Goal: Answer question/provide support

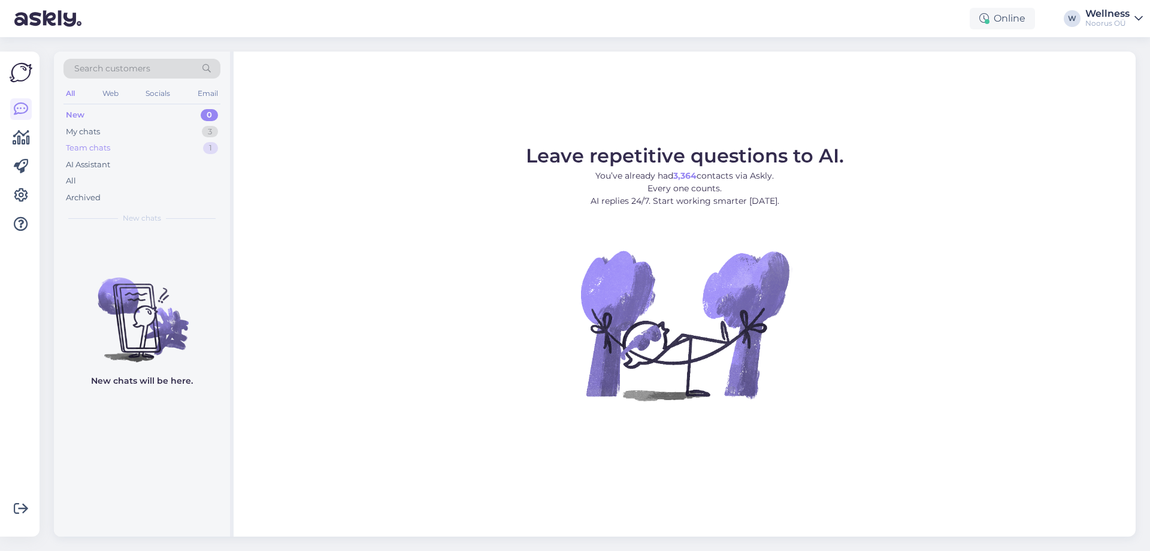
click at [85, 150] on div "Team chats" at bounding box center [88, 148] width 44 height 12
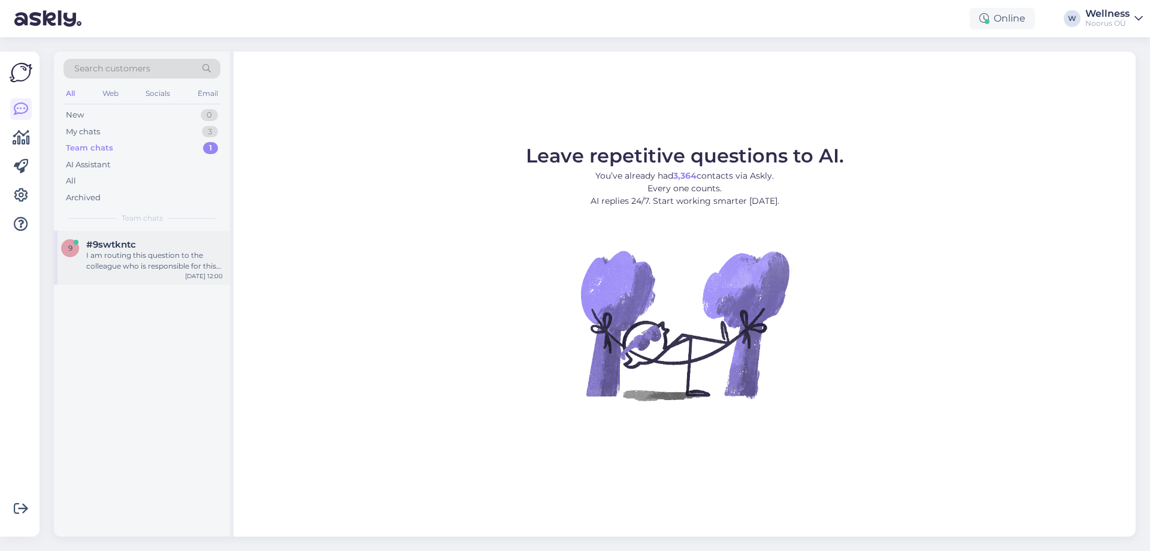
click at [119, 265] on div "I am routing this question to the colleague who is responsible for this topic. …" at bounding box center [154, 261] width 137 height 22
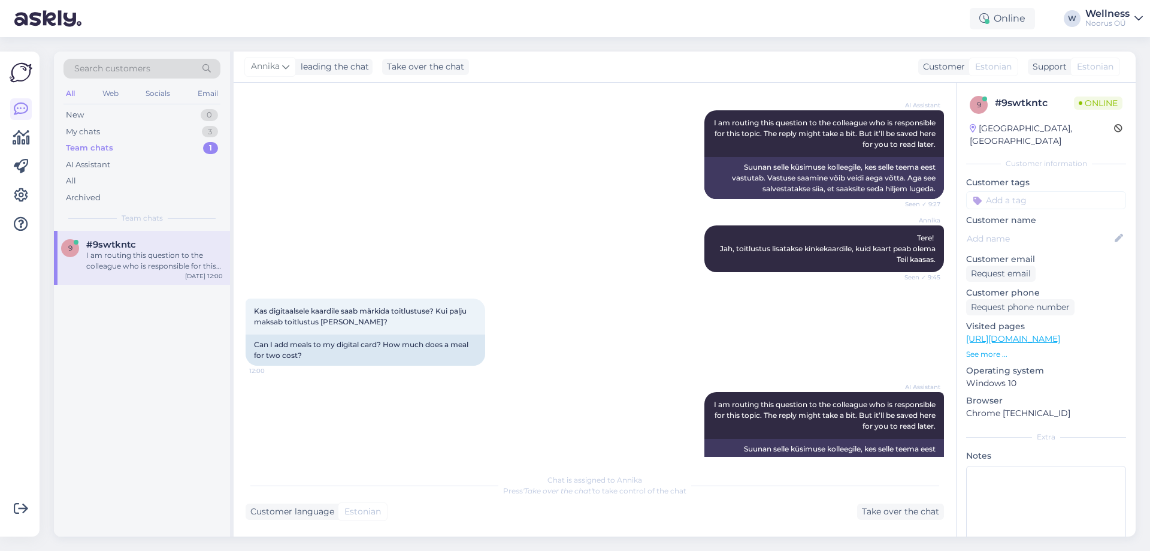
scroll to position [466, 0]
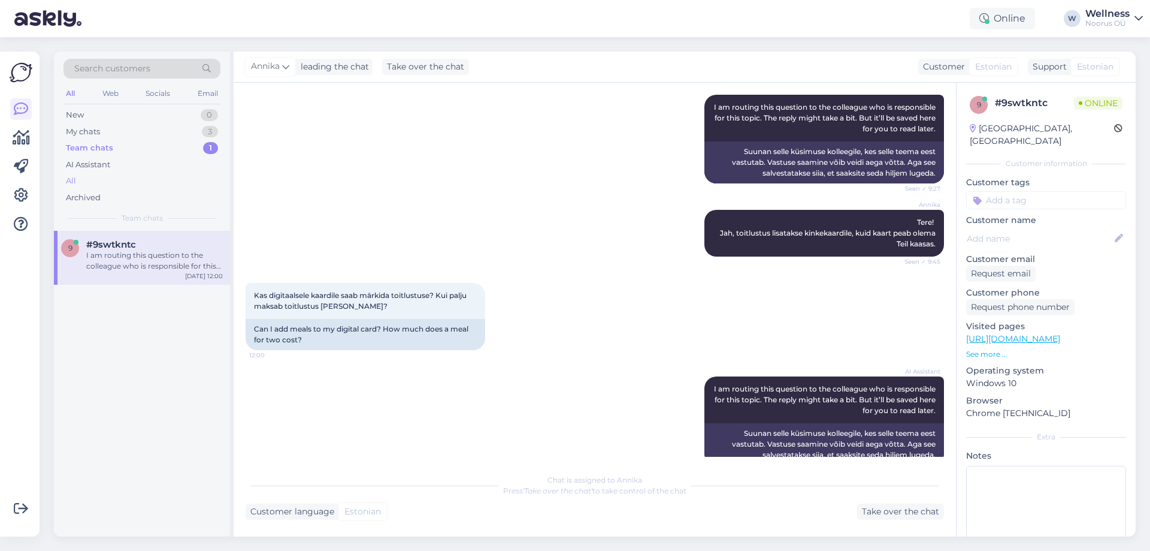
click at [71, 180] on div "All" at bounding box center [71, 181] width 10 height 12
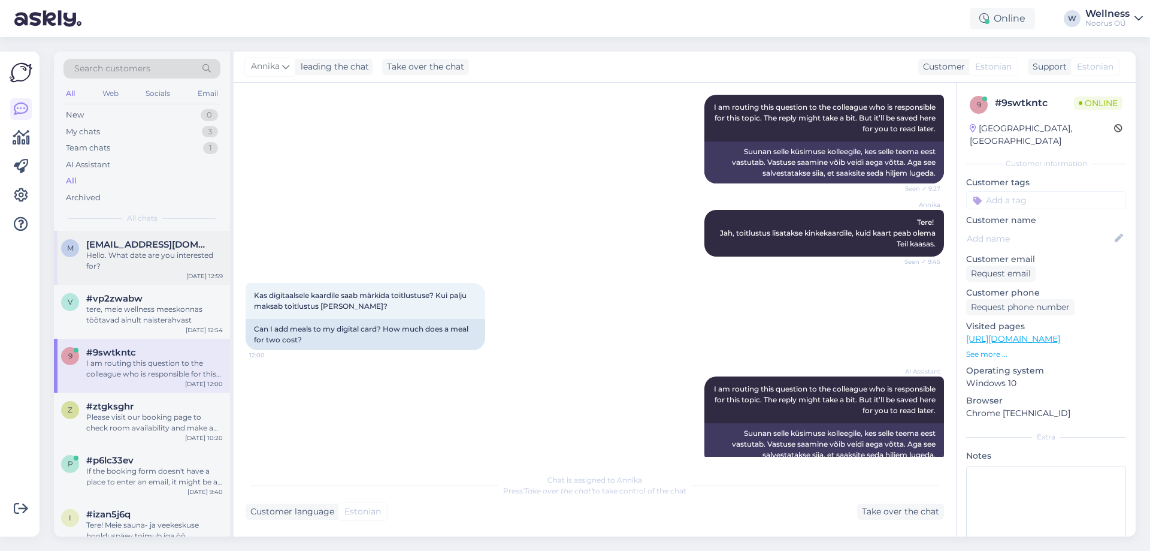
click at [151, 251] on div "Hello. What date are you interested for?" at bounding box center [154, 261] width 137 height 22
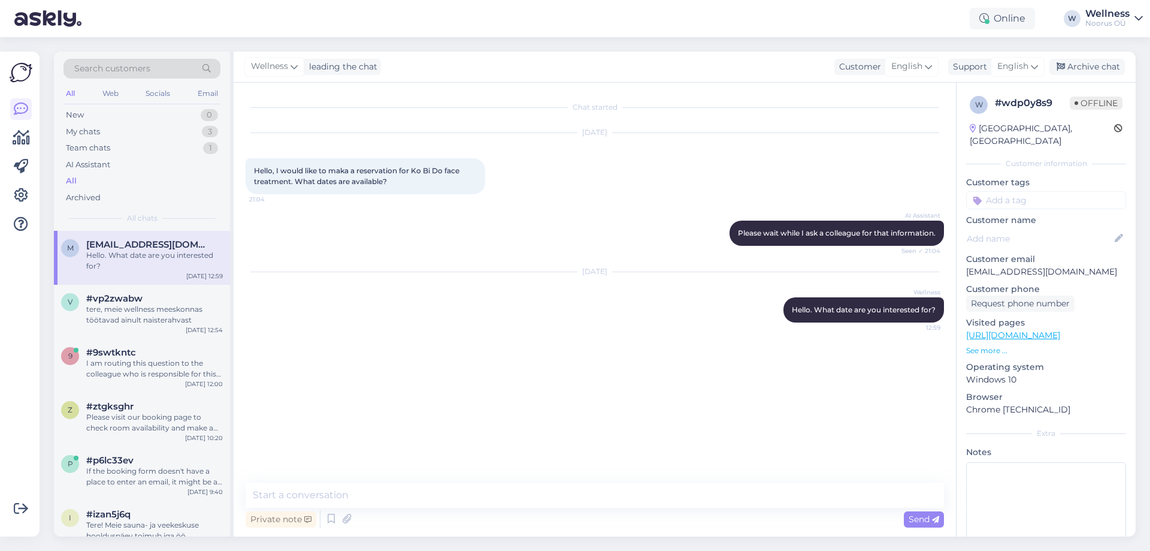
scroll to position [0, 0]
click at [179, 307] on div "tere, meie wellness meeskonnas töötavad ainult naisterahvast" at bounding box center [154, 315] width 137 height 22
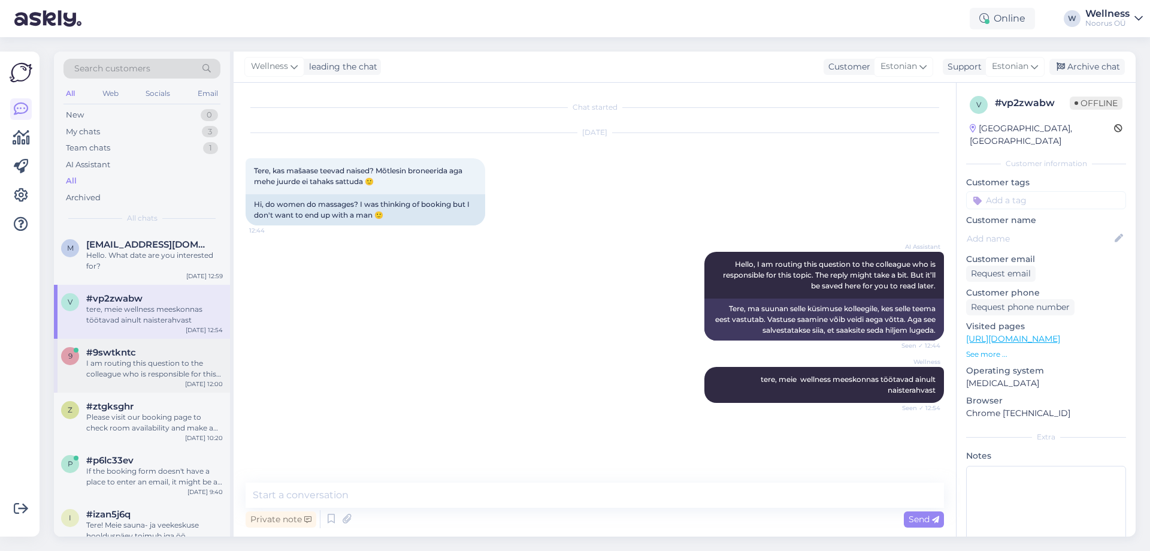
click at [150, 370] on div "I am routing this question to the colleague who is responsible for this topic. …" at bounding box center [154, 369] width 137 height 22
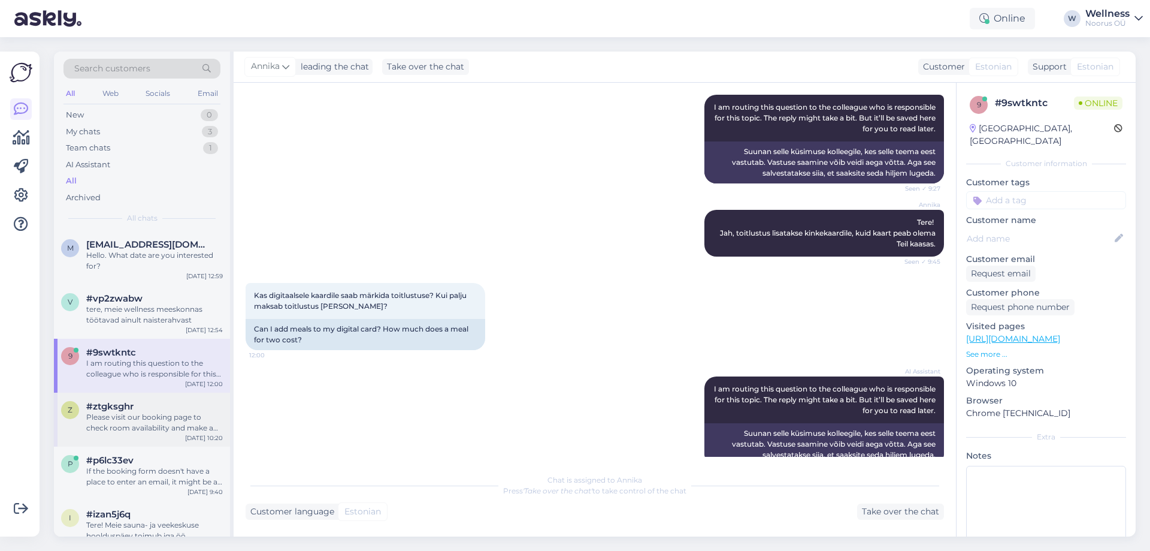
click at [86, 412] on div "z #ztgksghr Please visit our booking page to check room availability and make a…" at bounding box center [142, 417] width 162 height 32
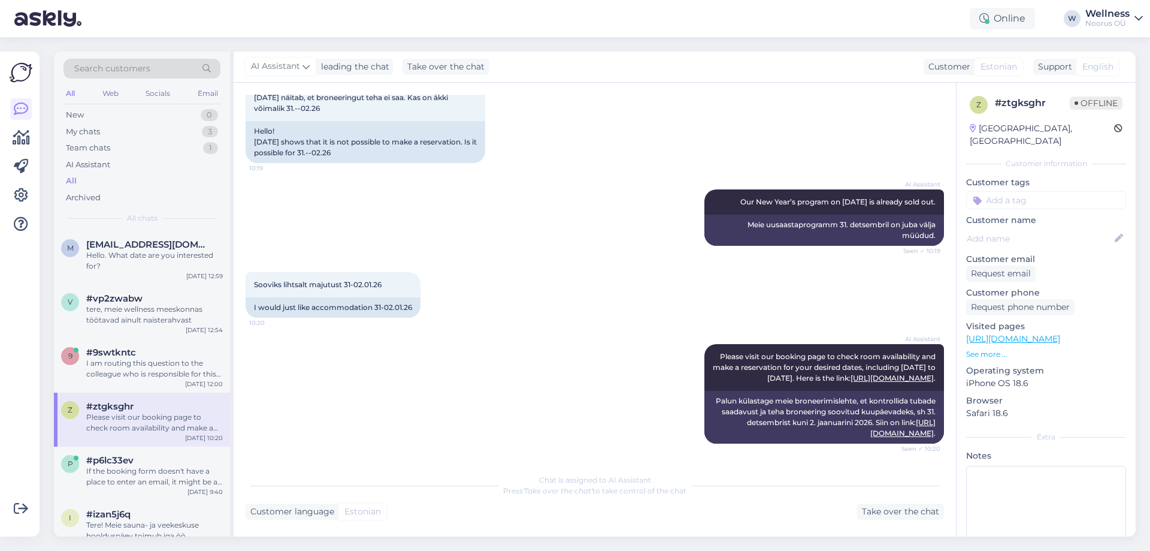
scroll to position [127, 0]
click at [82, 456] on div "p #p6lc33ev If the booking form doesn't have a place to enter an email, it migh…" at bounding box center [142, 471] width 162 height 32
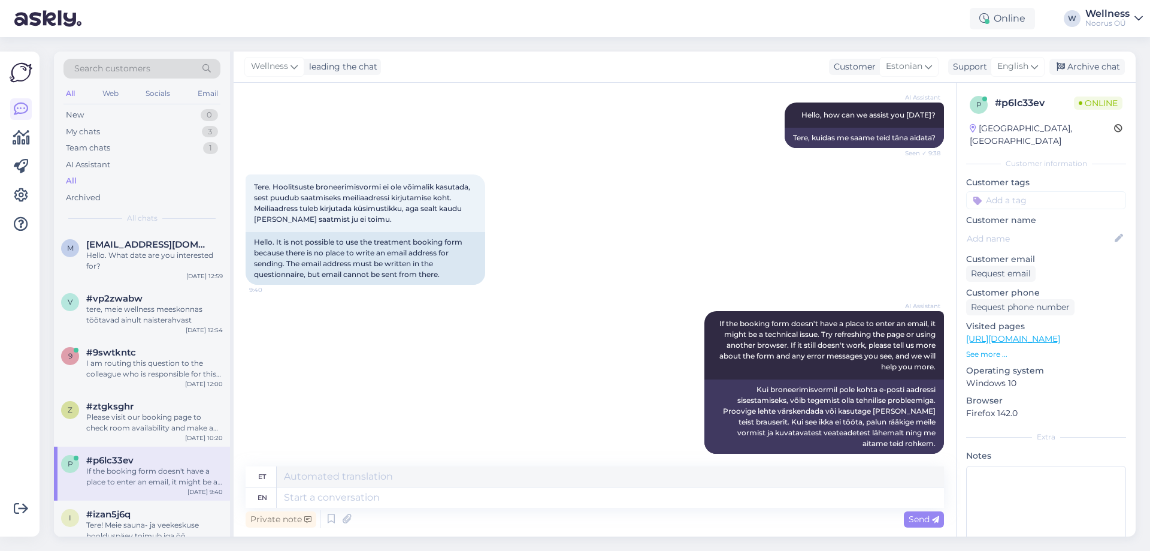
scroll to position [139, 0]
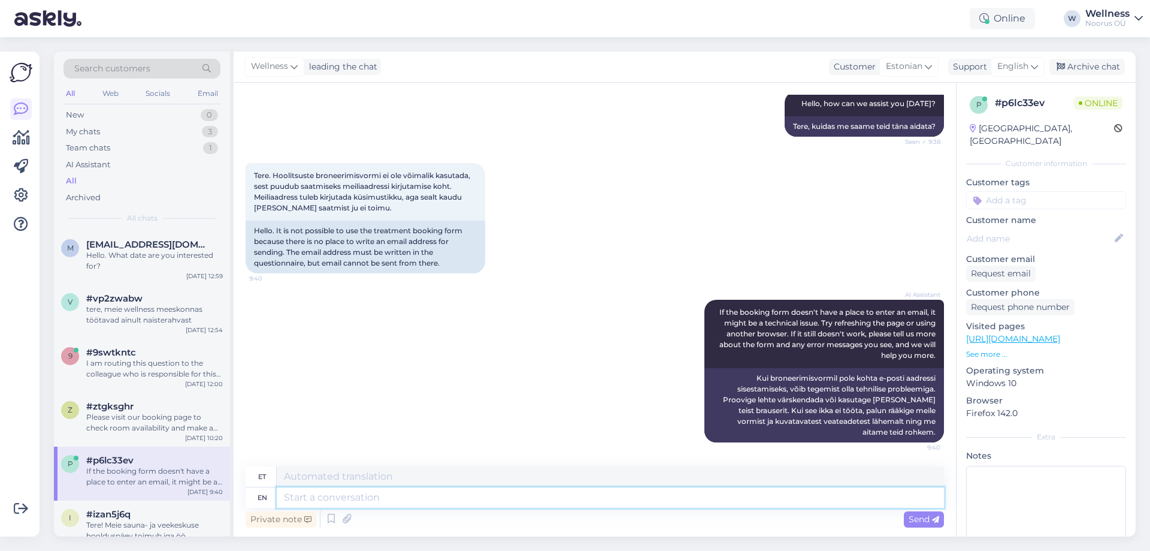
click at [323, 497] on textarea at bounding box center [610, 497] width 667 height 20
type textarea "е"
type textarea "tere."
type textarea "tere. kontakta"
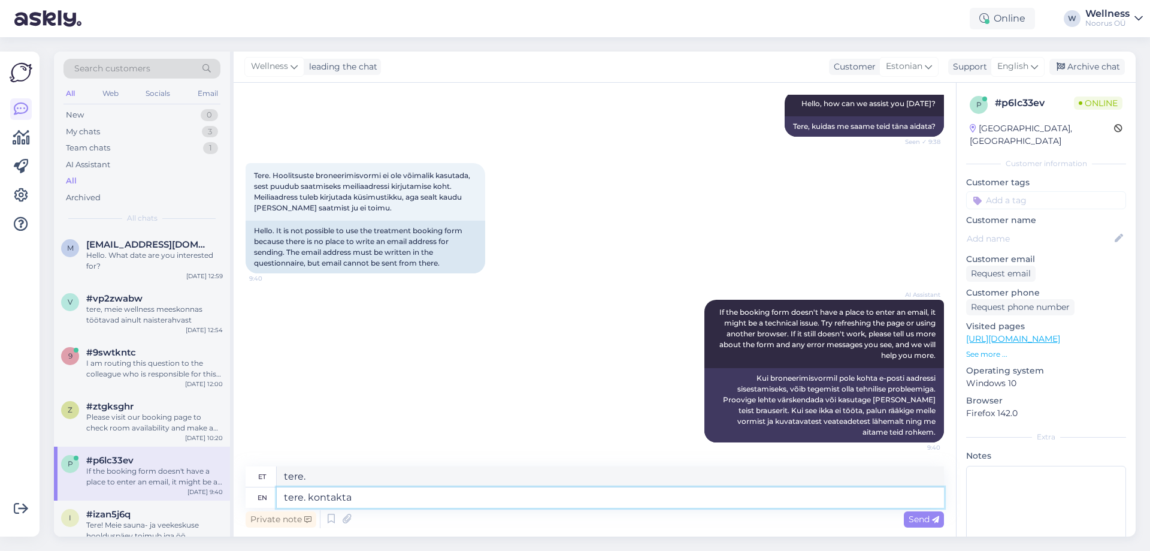
type textarea "Tere. kontakt"
type textarea "tere. kontaktand"
type textarea "tere. kontakt"
type textarea "tere. kontaktandmed"
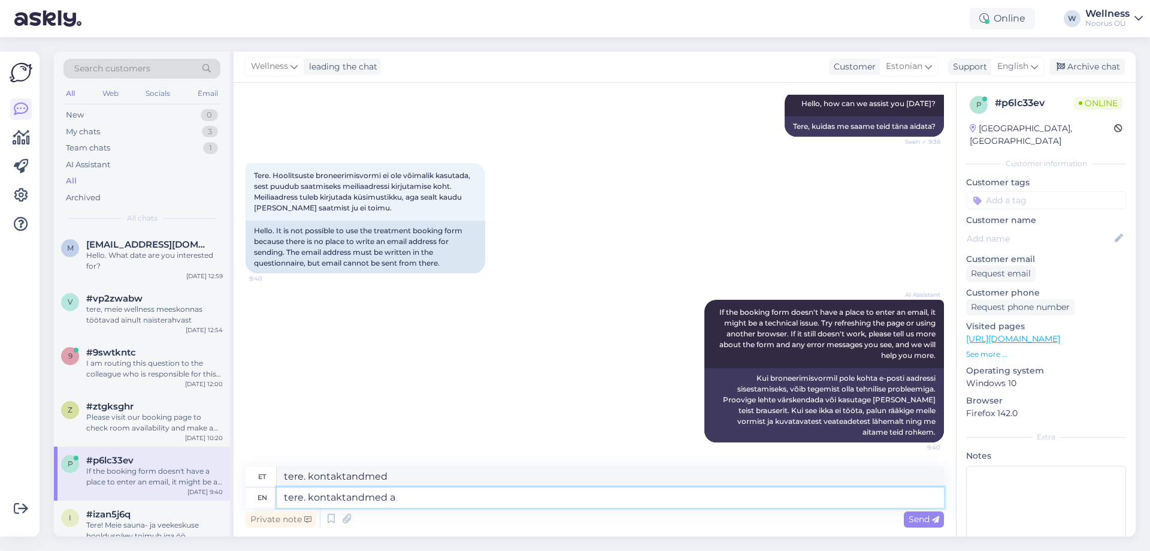
type textarea "tere. kontaktandmed as"
type textarea "tere. kontaktandmed asuvad"
type textarea "tere. kontaktandmed asuvad vormi v"
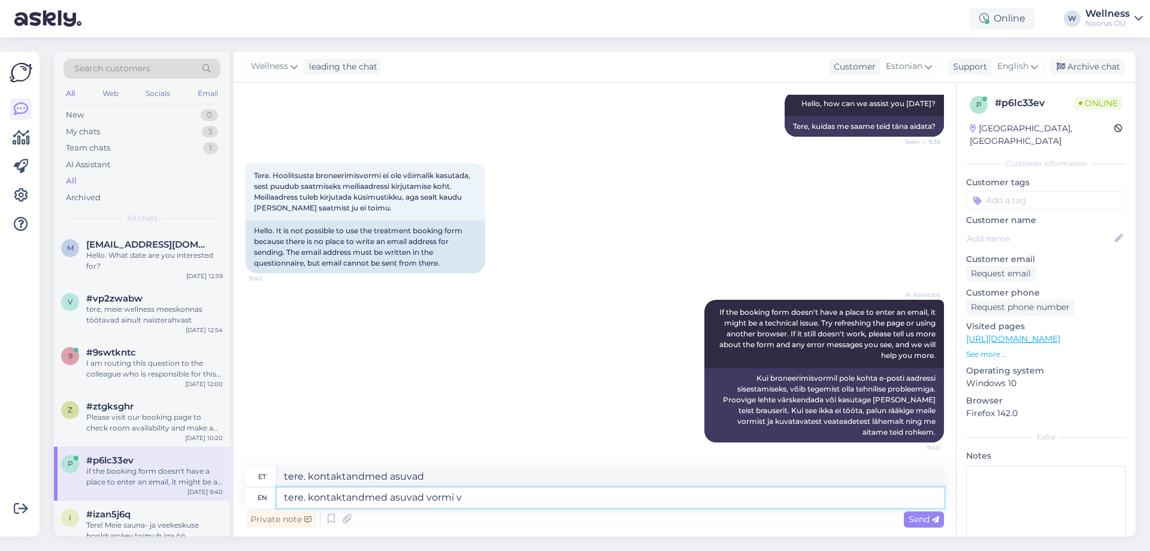
type textarea "tere. kontaktandmed vormi asuvad"
type textarea "tere. kontaktandmed asuvad vormi vasa"
type textarea "tere. kontaktandmed asuvad vormi vasakul"
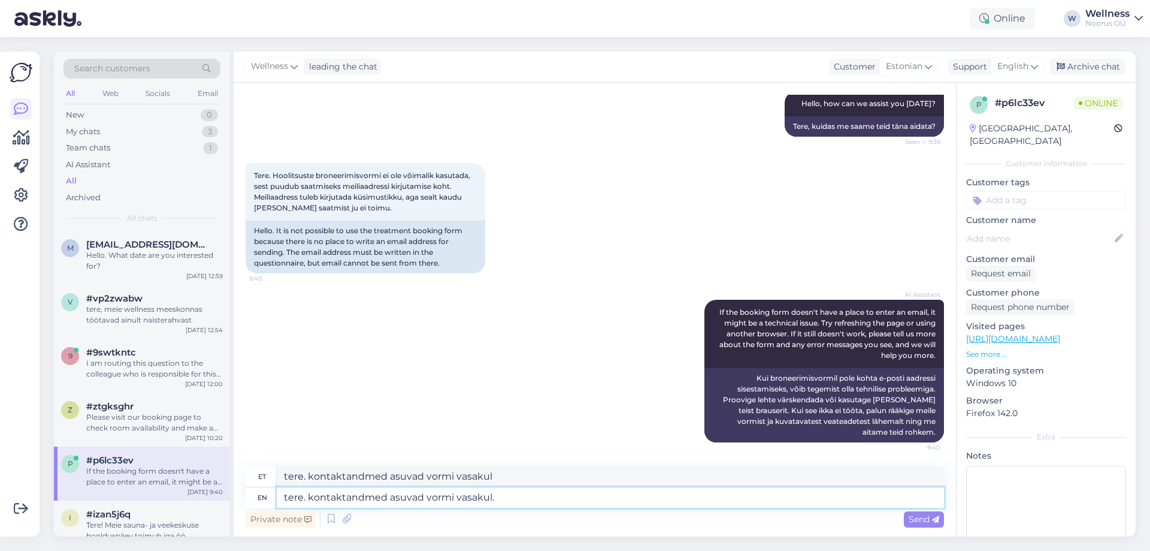
type textarea "tere. kontaktandmed asuvad vormi vasakul."
click at [538, 500] on textarea "tere. kontaktandmed asuvad vormi vasakul." at bounding box center [610, 497] width 667 height 20
paste textarea "[PHONE_NUMBER] [EMAIL_ADDRESS][DOMAIN_NAME]"
type textarea "tere. kontaktandmed asuvad vormi vasakul. [PHONE_NUMBER] [EMAIL_ADDRESS][DOMAIN…"
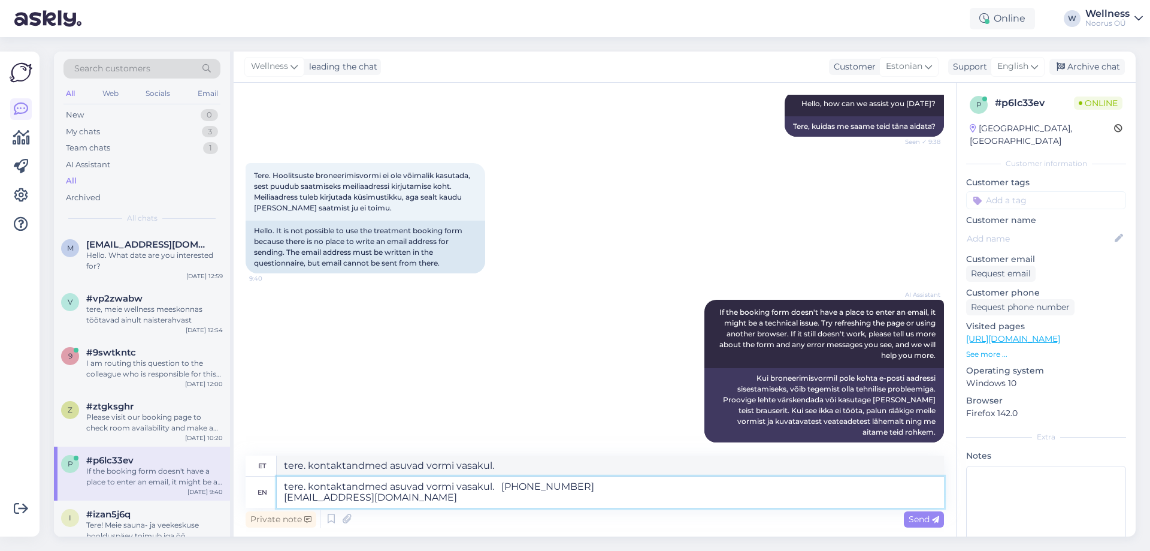
type textarea "tere. kontaktandmed asuvad vormi vasakul. [PHONE_NUMBER] [EMAIL_ADDRESS][DOMAIN…"
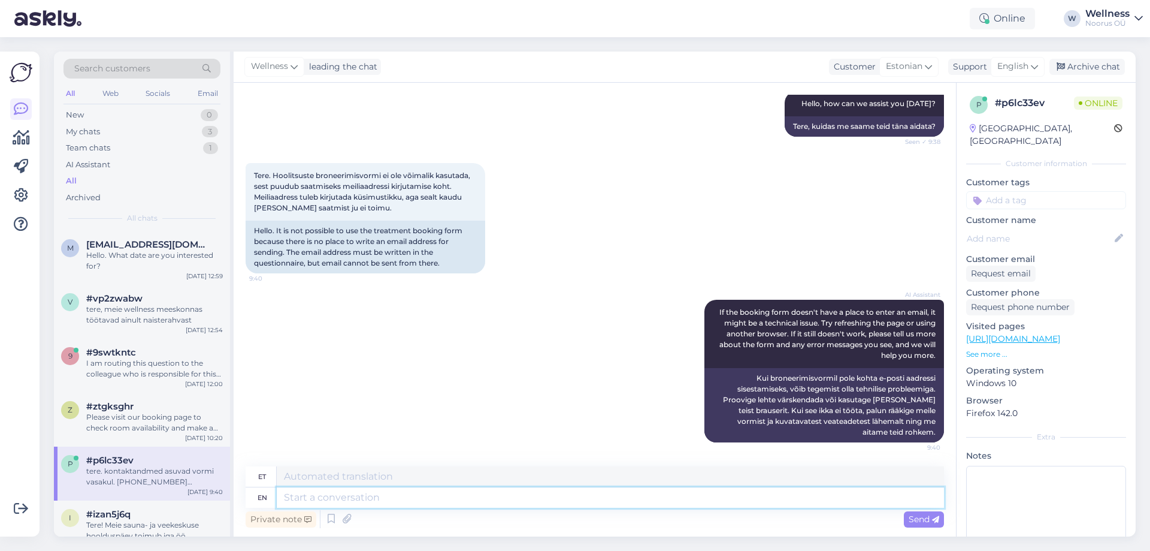
scroll to position [232, 0]
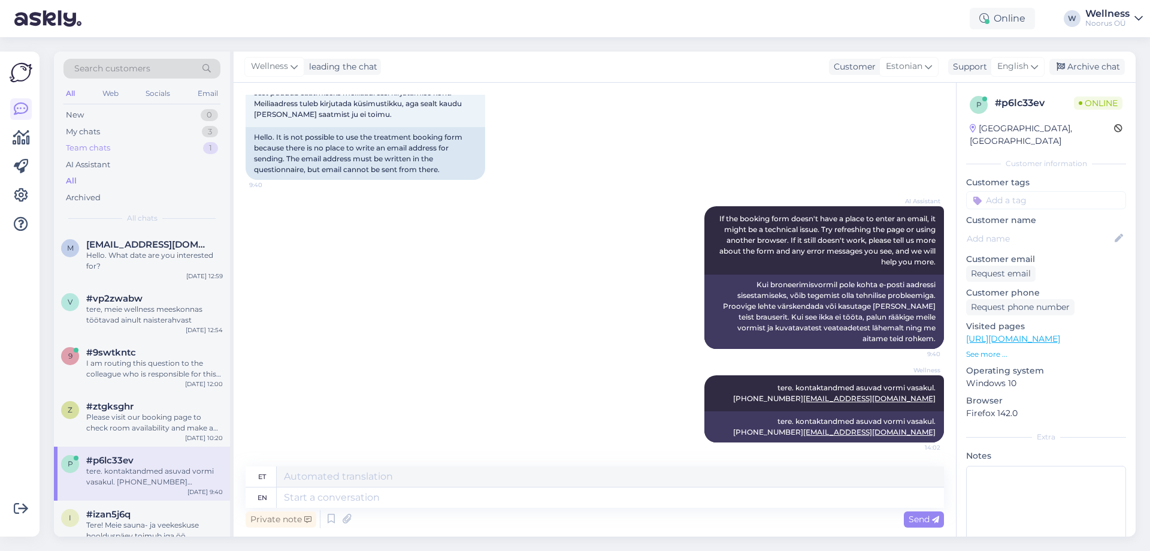
click at [89, 146] on div "Team chats" at bounding box center [88, 148] width 44 height 12
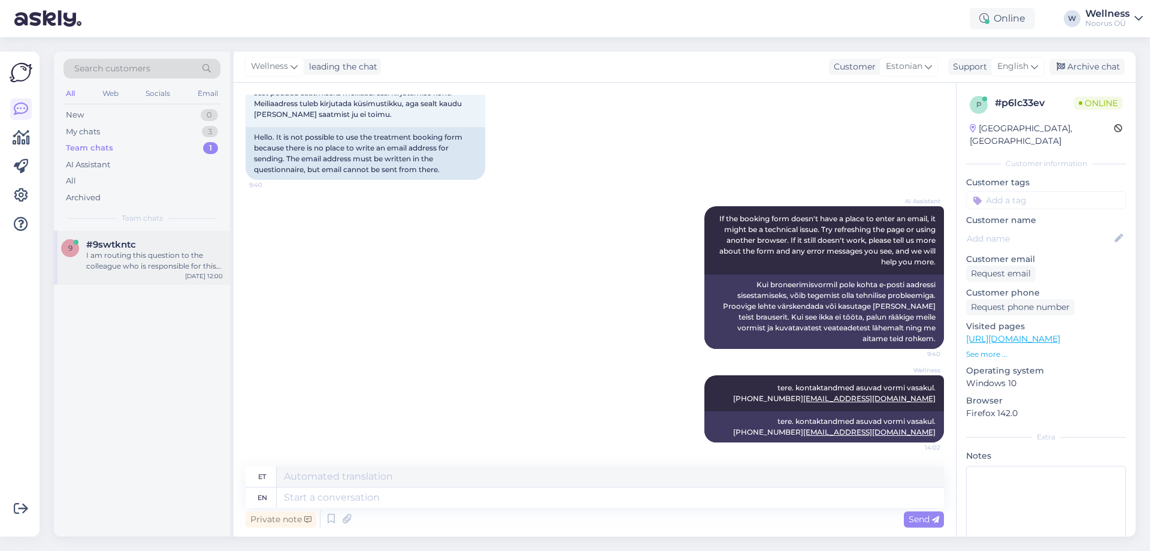
click at [131, 243] on span "#9swtkntc" at bounding box center [111, 244] width 50 height 11
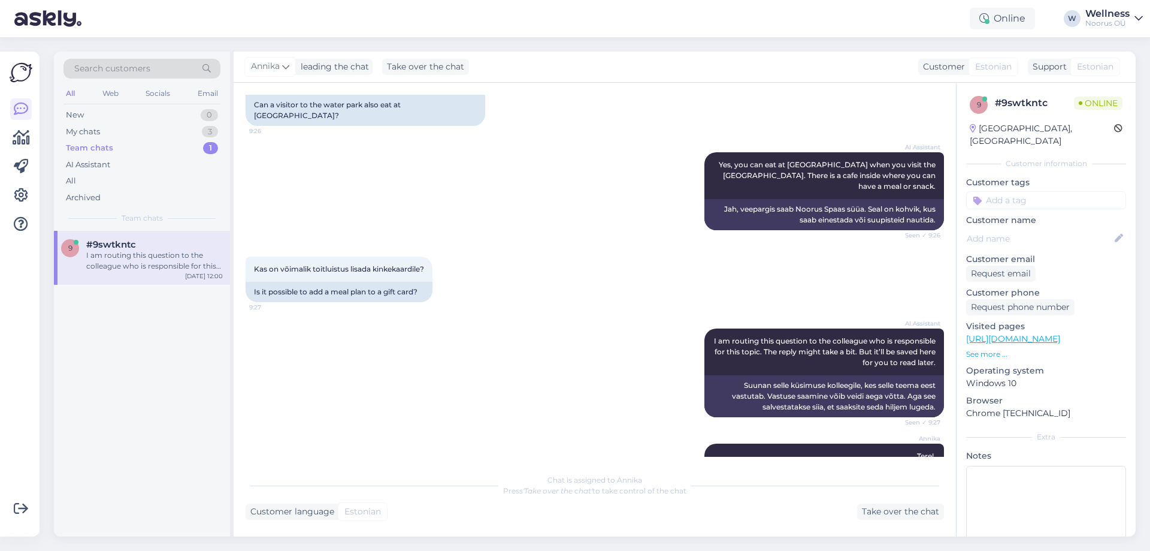
scroll to position [466, 0]
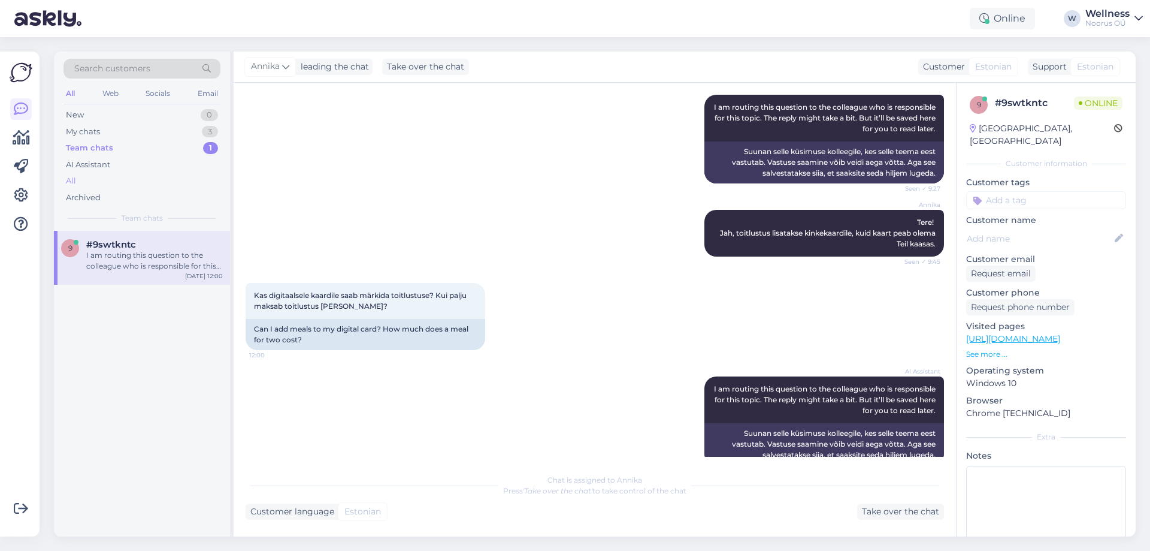
click at [74, 181] on div "All" at bounding box center [71, 181] width 10 height 12
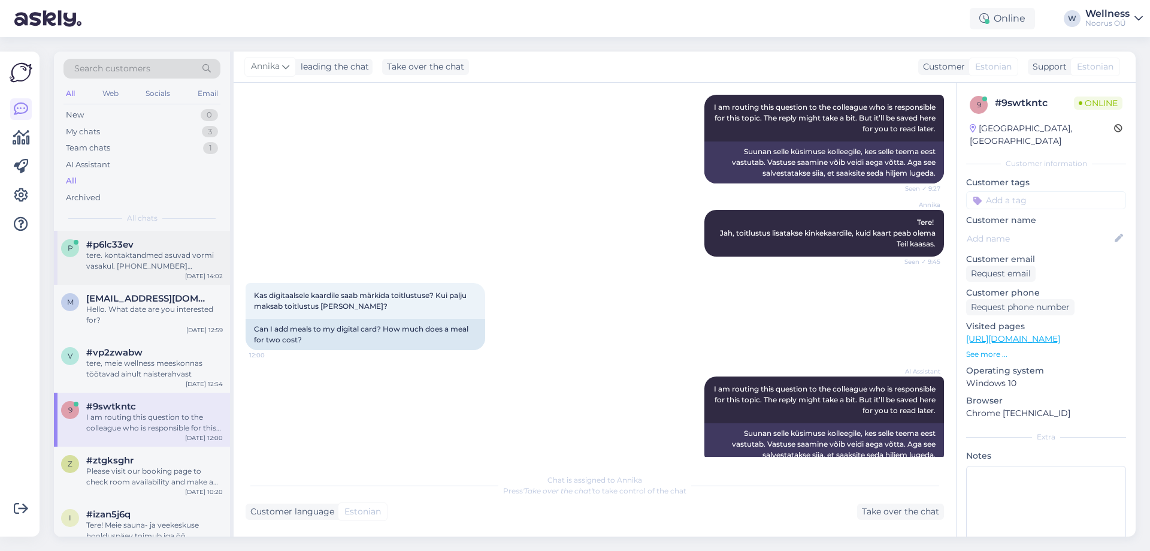
click at [149, 278] on div "p #p6lc33ev tere. kontaktandmed asuvad vormi vasakul. [PHONE_NUMBER] [EMAIL_ADD…" at bounding box center [142, 258] width 176 height 54
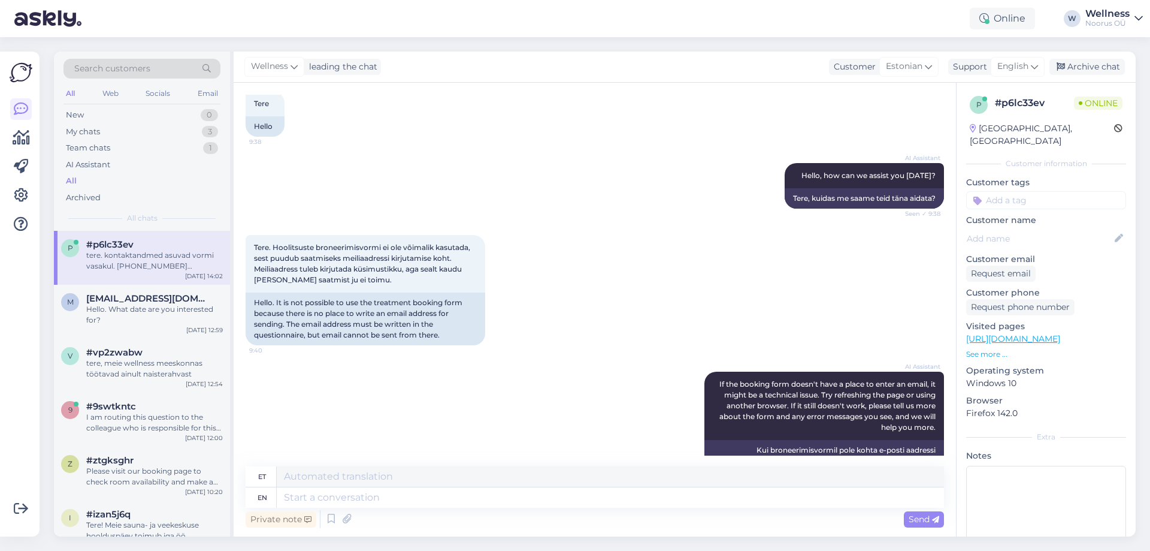
scroll to position [0, 0]
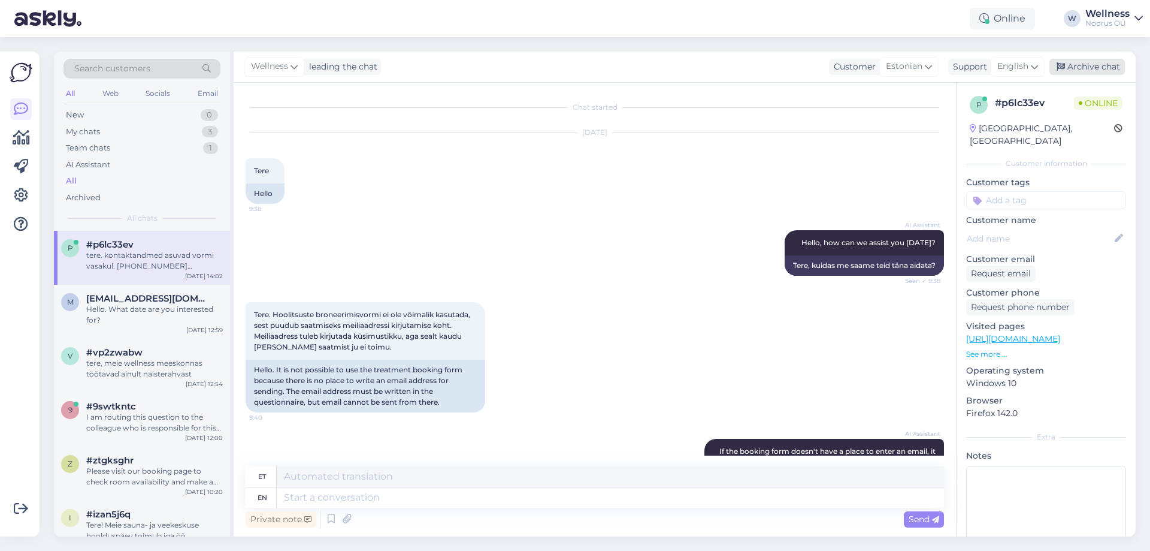
click at [1096, 69] on div "Archive chat" at bounding box center [1087, 67] width 75 height 16
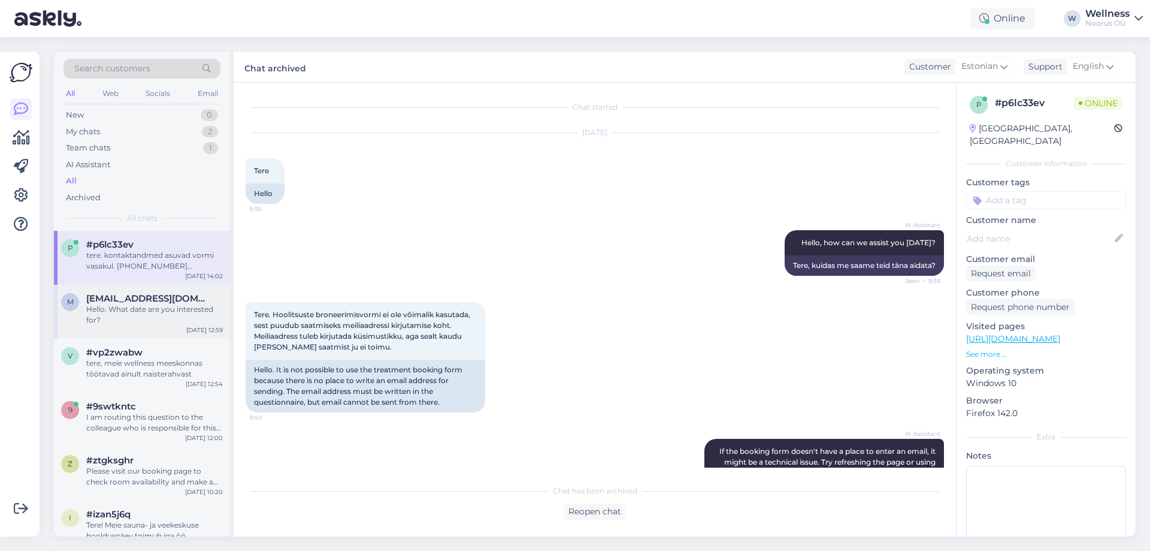
click at [145, 303] on span "[EMAIL_ADDRESS][DOMAIN_NAME]" at bounding box center [148, 298] width 125 height 11
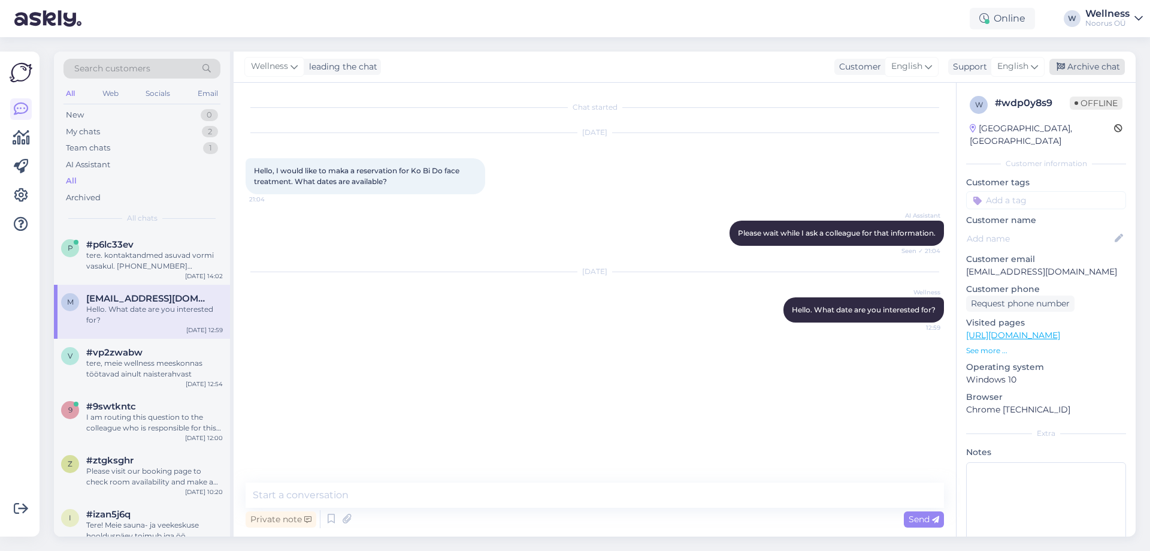
click at [1098, 69] on div "Archive chat" at bounding box center [1087, 67] width 75 height 16
click at [141, 374] on div "tere, meie wellness meeskonnas töötavad ainult naisterahvast" at bounding box center [154, 369] width 137 height 22
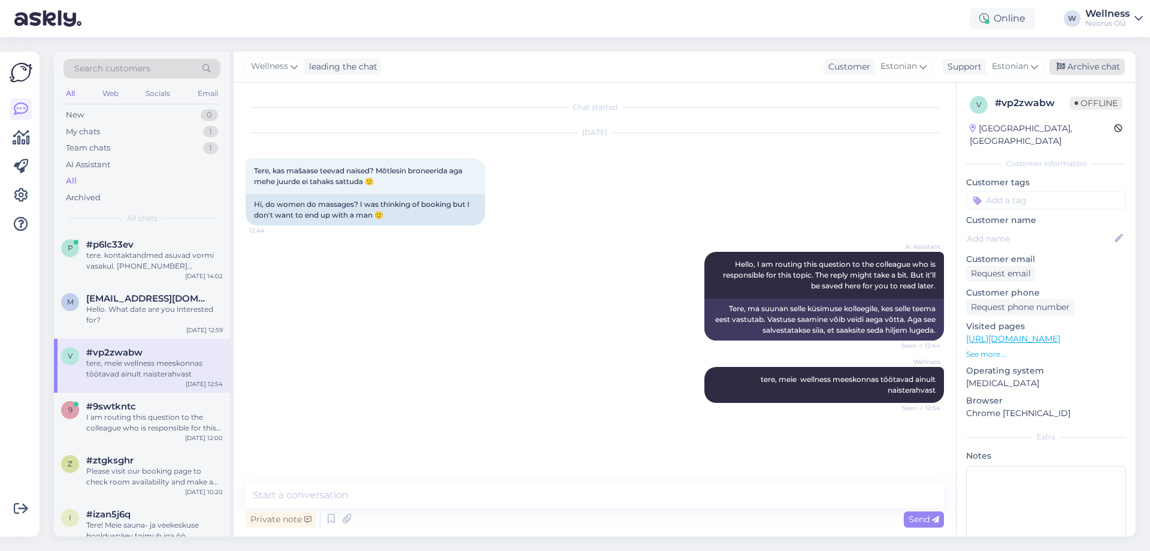
click at [1093, 70] on div "Archive chat" at bounding box center [1087, 67] width 75 height 16
